Goal: Task Accomplishment & Management: Manage account settings

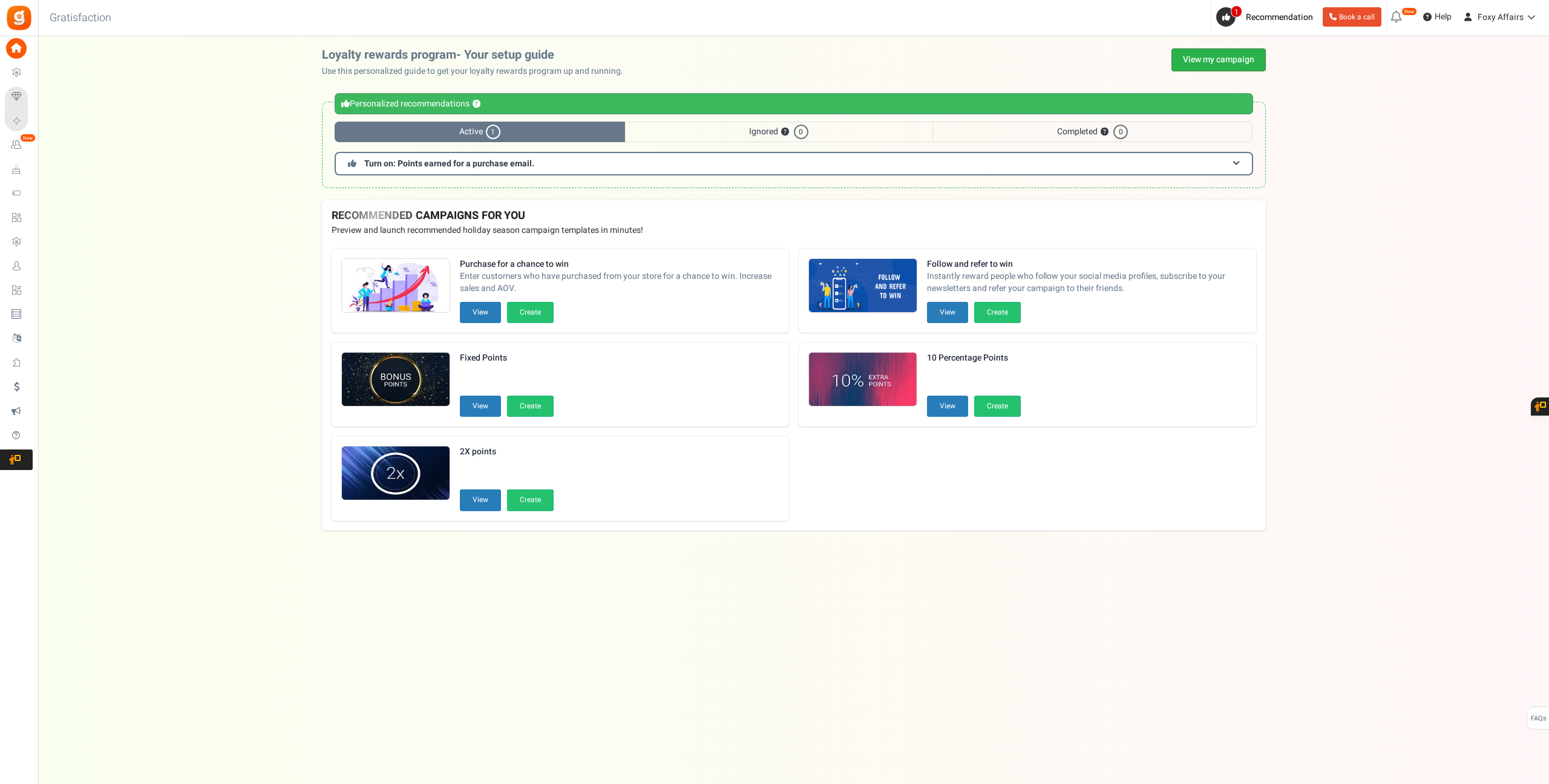
click at [1218, 62] on link "View my campaign" at bounding box center [1219, 59] width 94 height 23
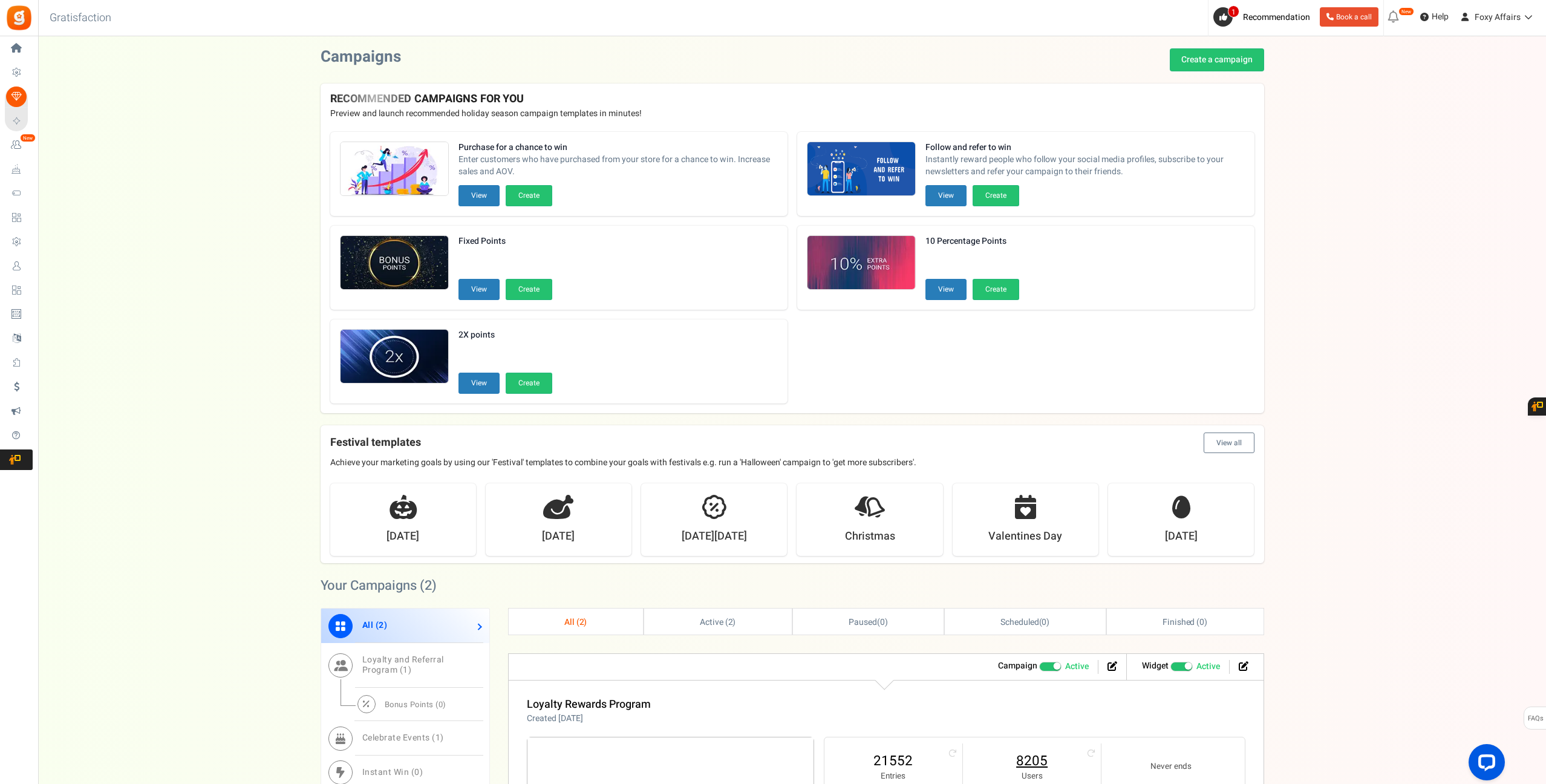
drag, startPoint x: 1022, startPoint y: 762, endPoint x: 1071, endPoint y: 714, distance: 68.6
click at [1022, 763] on link "8205" at bounding box center [1032, 761] width 114 height 19
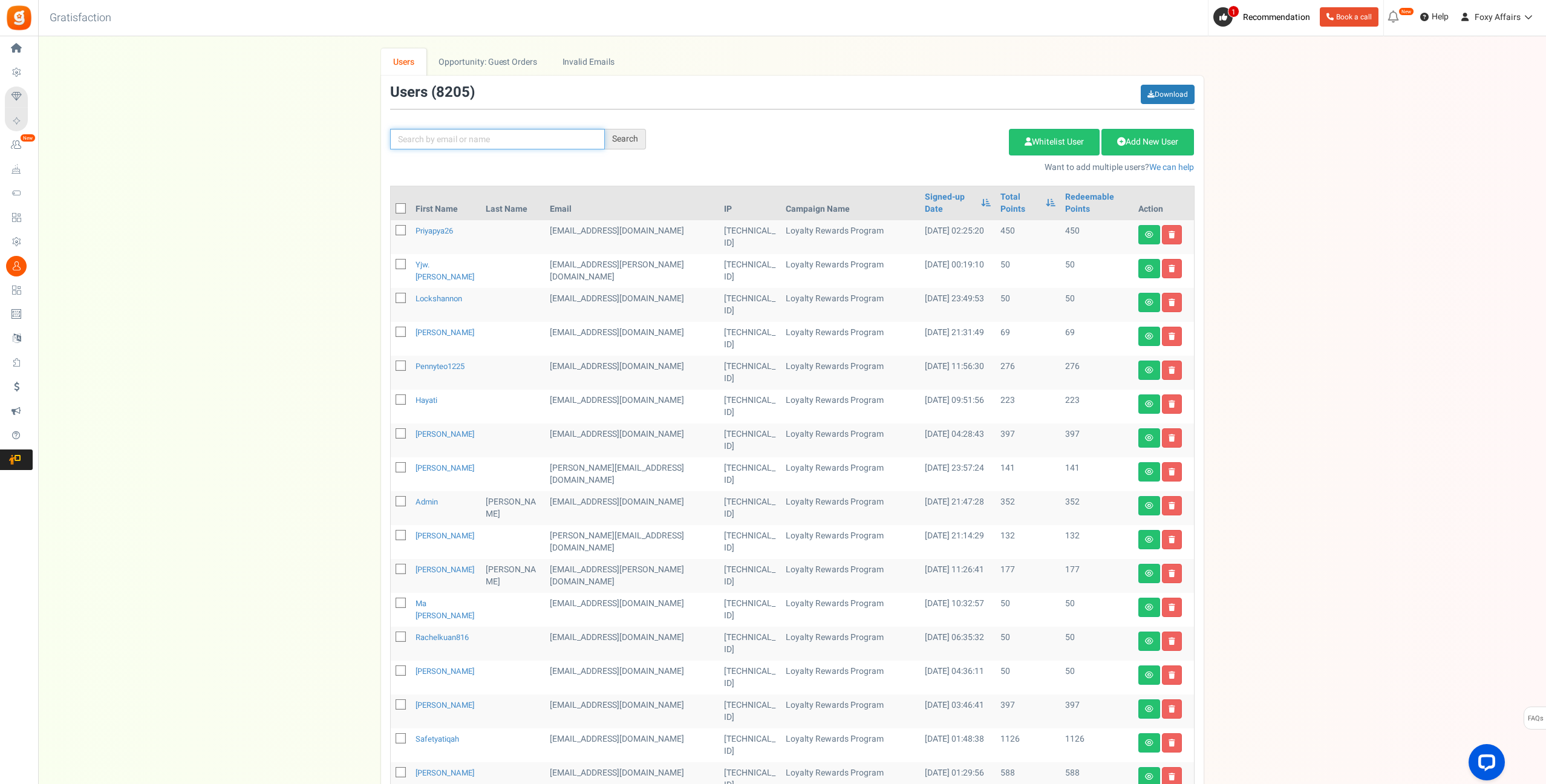
click at [569, 143] on input "text" at bounding box center [498, 139] width 215 height 20
paste input "[EMAIL_ADDRESS][DOMAIN_NAME]"
type input "[EMAIL_ADDRESS][DOMAIN_NAME]"
drag, startPoint x: 635, startPoint y: 139, endPoint x: 807, endPoint y: 154, distance: 172.7
click at [635, 139] on div "Search" at bounding box center [625, 139] width 41 height 20
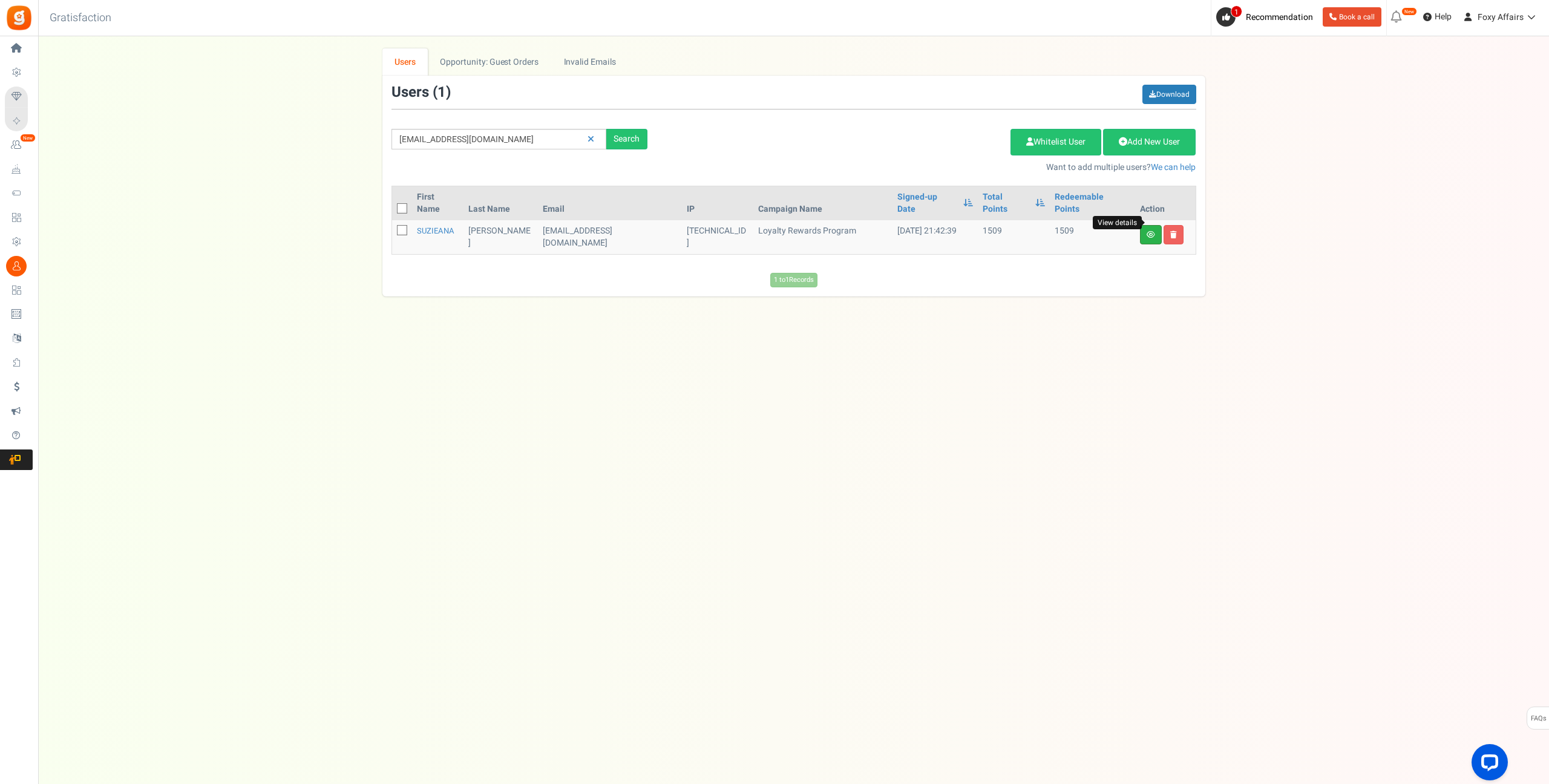
click at [1151, 231] on icon at bounding box center [1151, 235] width 9 height 7
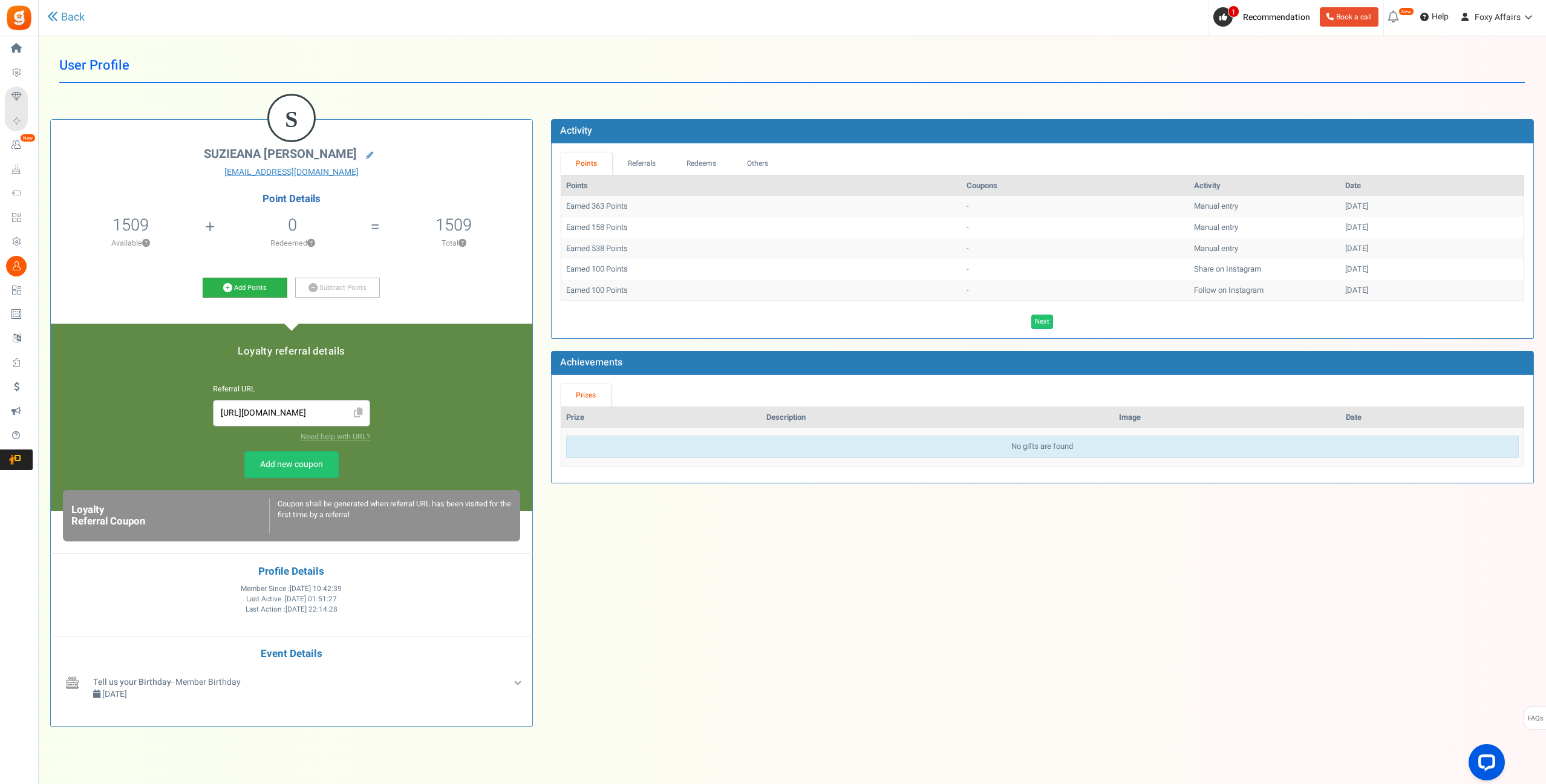
click at [224, 284] on icon at bounding box center [227, 287] width 9 height 9
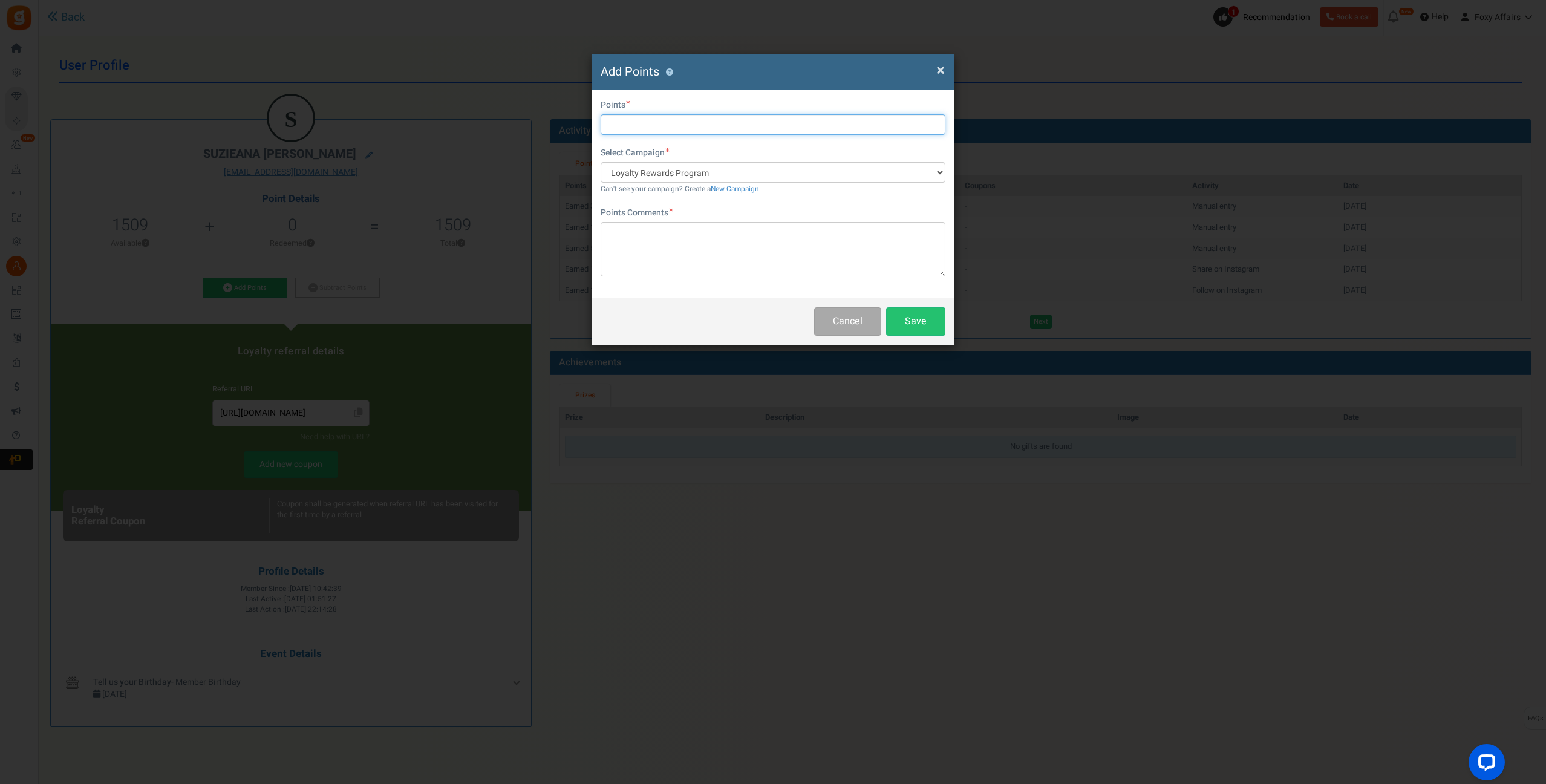
click at [656, 128] on input "text" at bounding box center [773, 124] width 345 height 20
type input "153"
click at [665, 241] on textarea at bounding box center [773, 249] width 345 height 54
type textarea "TikTok Order"
click at [909, 318] on button "Save" at bounding box center [916, 322] width 59 height 28
